Goal: Transaction & Acquisition: Purchase product/service

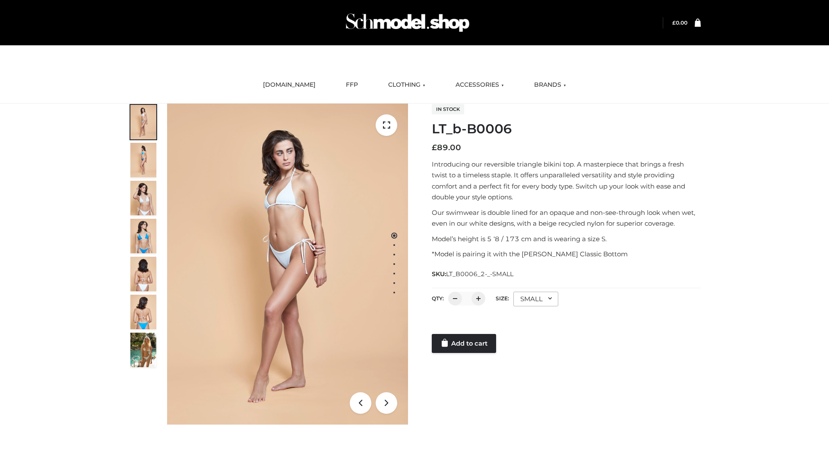
click at [465, 344] on link "Add to cart" at bounding box center [464, 343] width 64 height 19
